Goal: Check status: Check status

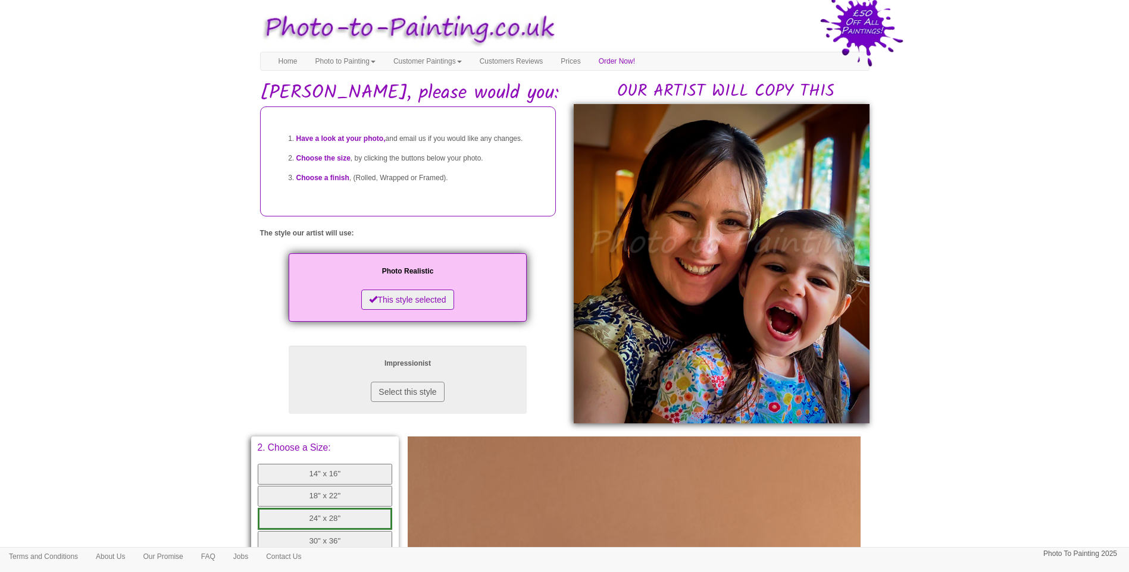
click at [910, 312] on body "Your painting - risk free Toggle navigation Menu Home Photo to Painting Photo t…" at bounding box center [564, 475] width 1129 height 938
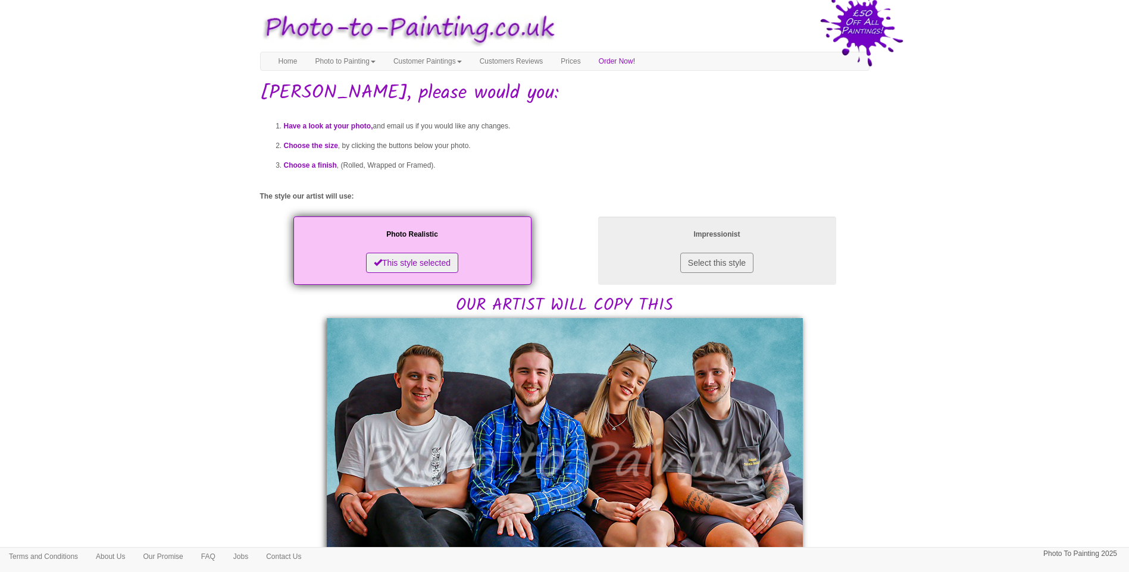
click at [887, 349] on body "Your painting - risk free Toggle navigation Menu Home Photo to Painting Photo t…" at bounding box center [564, 575] width 1129 height 1138
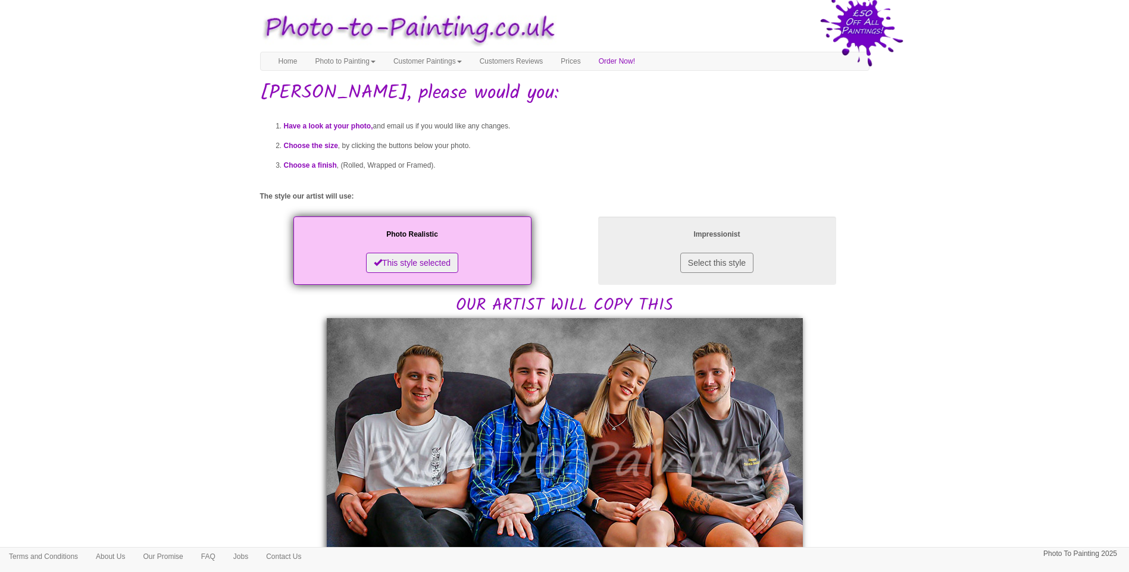
click at [999, 345] on body "Your painting - risk free Toggle navigation Menu Home Photo to Painting Photo t…" at bounding box center [564, 575] width 1129 height 1138
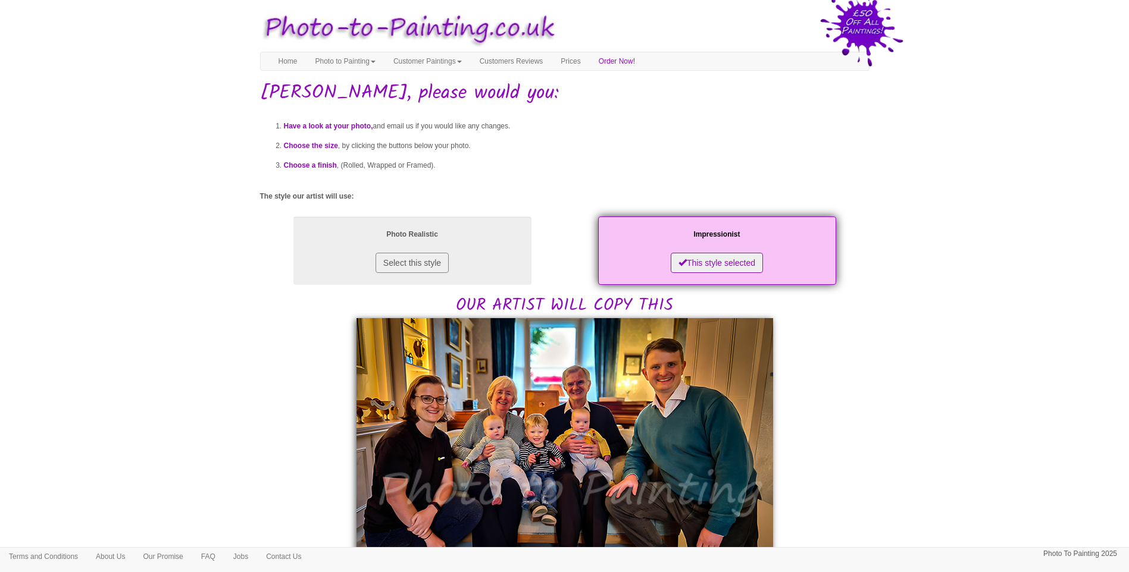
click at [225, 439] on body "Your painting - risk free Toggle navigation Menu Home Photo to Painting Photo t…" at bounding box center [564, 577] width 1129 height 1142
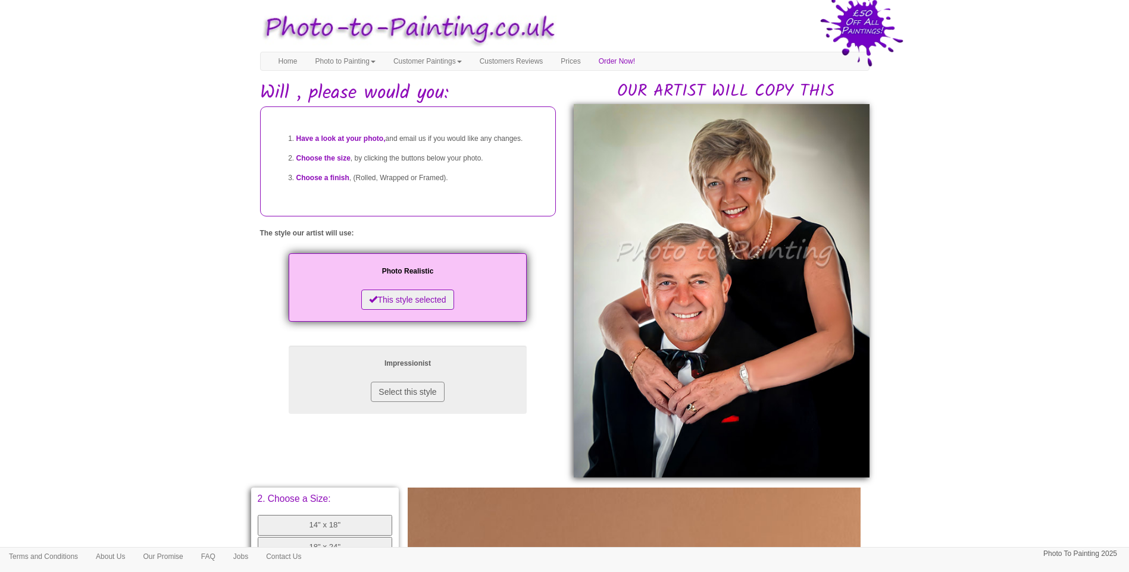
click at [943, 332] on body "Your painting - risk free Toggle navigation Menu Home Photo to Painting Photo t…" at bounding box center [564, 500] width 1129 height 989
click at [975, 364] on body "Your painting - risk free Toggle navigation Menu Home Photo to Painting Photo t…" at bounding box center [564, 500] width 1129 height 989
